Goal: Task Accomplishment & Management: Complete application form

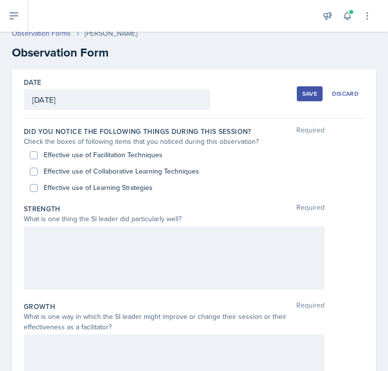
scroll to position [10, 0]
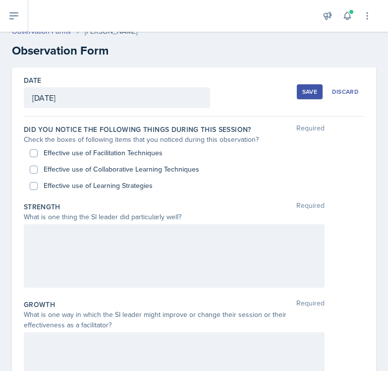
click at [62, 157] on label "Effective use of Facilitation Techniques" at bounding box center [103, 153] width 119 height 10
click at [38, 157] on input "Effective use of Facilitation Techniques" at bounding box center [34, 153] width 8 height 8
checkbox input "true"
click at [62, 167] on label "Effective use of Collaborative Learning Techniques" at bounding box center [122, 169] width 156 height 10
click at [38, 167] on input "Effective use of Collaborative Learning Techniques" at bounding box center [34, 170] width 8 height 8
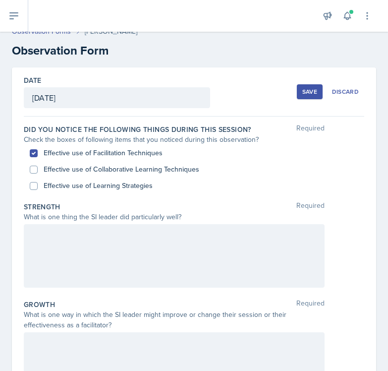
checkbox input "true"
click at [60, 187] on label "Effective use of Learning Strategies" at bounding box center [98, 186] width 109 height 10
click at [38, 187] on input "Effective use of Learning Strategies" at bounding box center [34, 186] width 8 height 8
checkbox input "true"
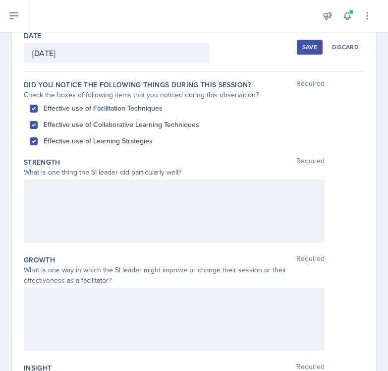
click at [66, 207] on div at bounding box center [174, 211] width 301 height 63
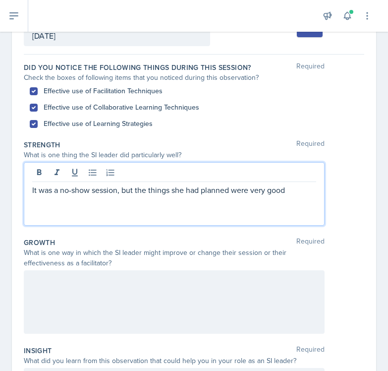
click at [294, 190] on p "It was a no-show session, but the things she had planned were very good" at bounding box center [174, 190] width 284 height 12
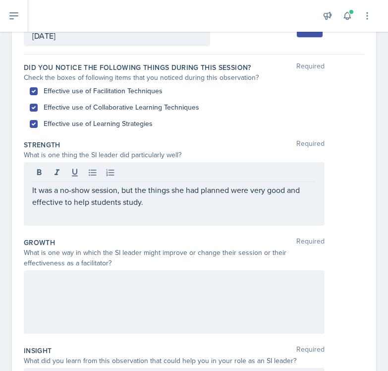
click at [280, 271] on div at bounding box center [174, 301] width 301 height 63
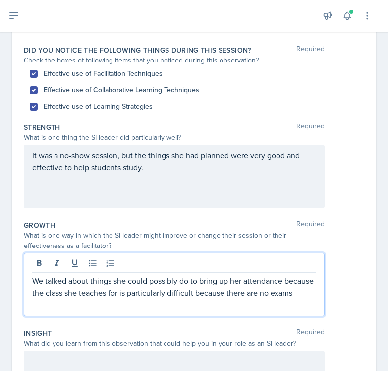
click at [313, 300] on div "We talked about things she could possibly do to bring up her attendance because…" at bounding box center [174, 284] width 301 height 63
click at [309, 292] on p "We talked about things she could possibly do to bring up her attendance because…" at bounding box center [174, 287] width 284 height 24
click at [106, 294] on p "We talked about things she could possibly do to bring up her attendance because…" at bounding box center [174, 287] width 284 height 24
click at [87, 309] on p "We talked about things she could possibly do to bring up her attendance because…" at bounding box center [174, 293] width 284 height 36
click at [190, 295] on p "We talked about things she could possibly do to bring up her attendance because…" at bounding box center [174, 293] width 284 height 36
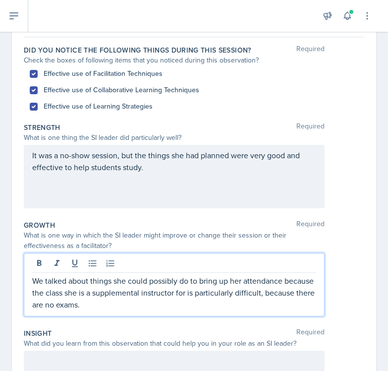
click at [171, 306] on p "We talked about things she could possibly do to bring up her attendance because…" at bounding box center [174, 293] width 284 height 36
click at [257, 308] on p "We talked about things she could possibly do to bring up her attendance because…" at bounding box center [174, 293] width 284 height 36
click at [239, 309] on p "We talked about things she could possibly do to bring up her attendance because…" at bounding box center [174, 293] width 284 height 36
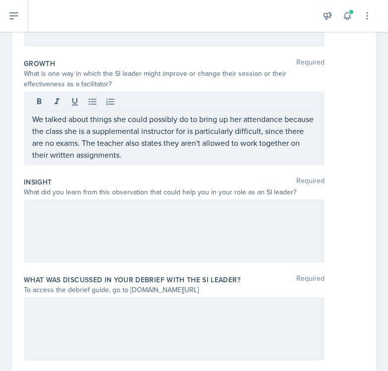
click at [198, 241] on div at bounding box center [174, 230] width 301 height 63
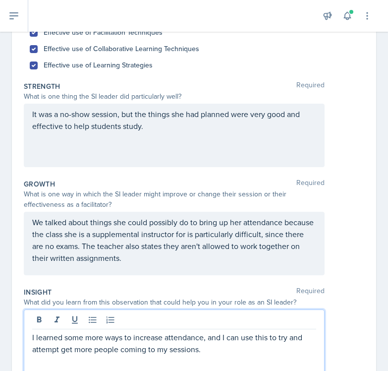
scroll to position [270, 0]
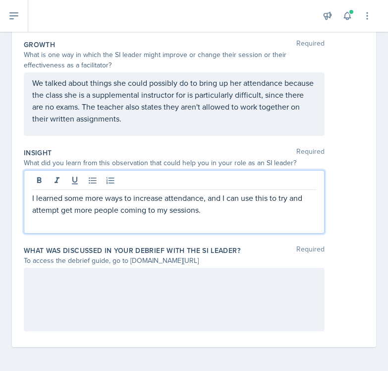
click at [166, 290] on div at bounding box center [174, 299] width 301 height 63
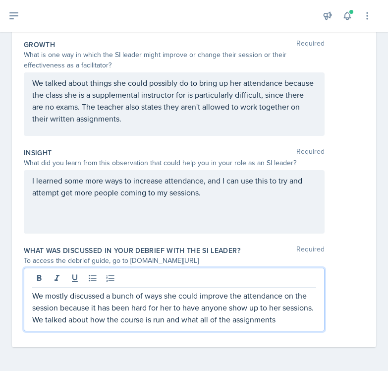
scroll to position [281, 0]
click at [257, 319] on p "We mostly discussed a bunch of ways she could improve the attendance at the ses…" at bounding box center [174, 308] width 284 height 36
click at [83, 325] on p "We mostly discussed a bunch of ways she could improve the attendance at the ses…" at bounding box center [174, 308] width 284 height 36
click at [75, 320] on p "We mostly discussed a bunch of ways she could improve the attendance at the ses…" at bounding box center [174, 308] width 284 height 36
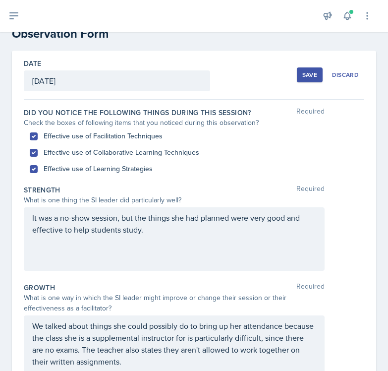
scroll to position [0, 0]
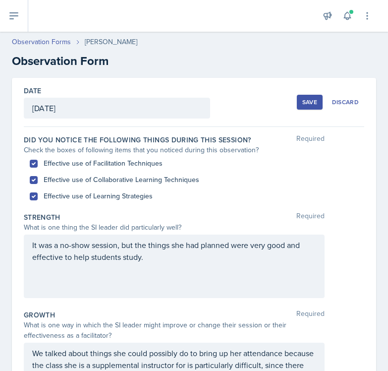
click at [314, 110] on div "Save Discard" at bounding box center [330, 102] width 67 height 23
click at [308, 106] on button "Save" at bounding box center [310, 102] width 26 height 15
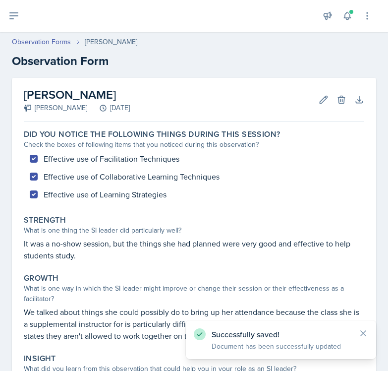
click at [352, 25] on div "Announcements New Announcement Title Message Create Notifications [DATE] 9:14 P…" at bounding box center [348, 16] width 50 height 32
click at [351, 20] on icon at bounding box center [348, 16] width 10 height 10
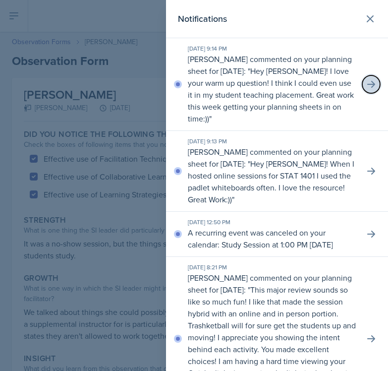
click at [369, 80] on icon at bounding box center [371, 84] width 10 height 10
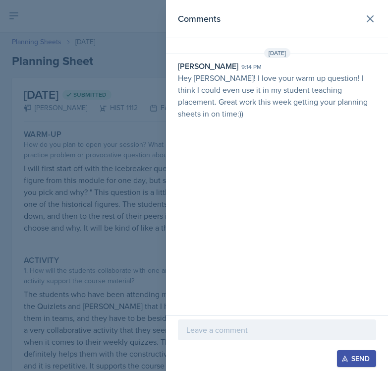
click at [99, 132] on div at bounding box center [194, 185] width 388 height 371
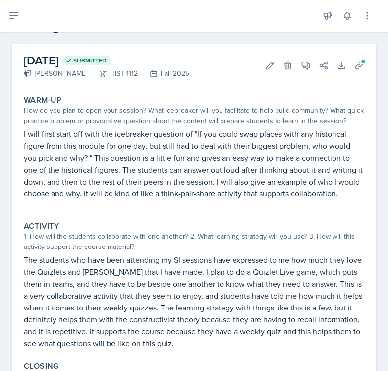
scroll to position [39, 0]
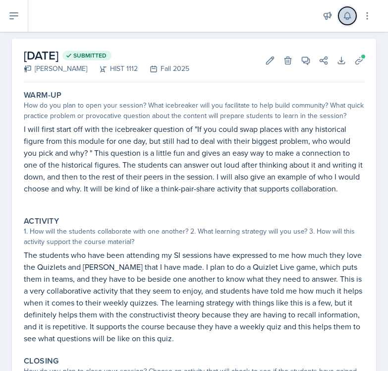
click at [347, 17] on icon at bounding box center [348, 16] width 10 height 10
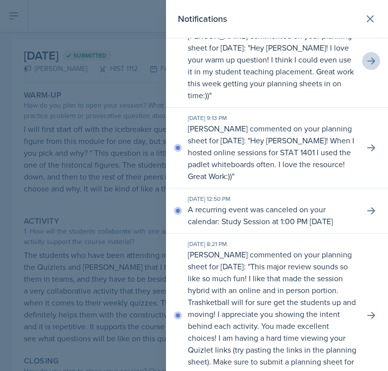
scroll to position [0, 0]
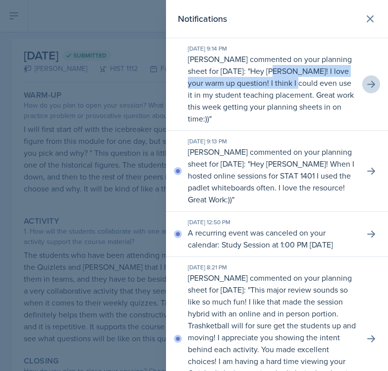
drag, startPoint x: 346, startPoint y: 84, endPoint x: 326, endPoint y: 76, distance: 21.1
click at [326, 76] on p "Hey [PERSON_NAME]! I love your warm up question! I think I could even use it in…" at bounding box center [271, 94] width 166 height 59
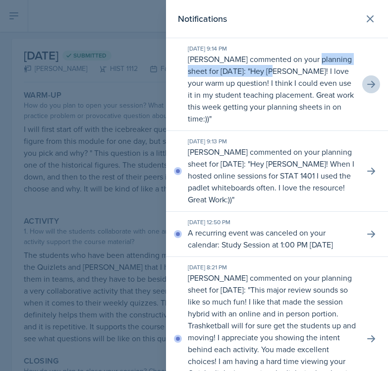
drag, startPoint x: 326, startPoint y: 76, endPoint x: 314, endPoint y: 50, distance: 28.4
click at [314, 50] on div "[DATE] 9:14 PM [PERSON_NAME] commented on your planning sheet for [DATE]: " Hey…" at bounding box center [272, 84] width 169 height 80
click at [373, 23] on icon at bounding box center [371, 19] width 12 height 12
